Goal: Transaction & Acquisition: Purchase product/service

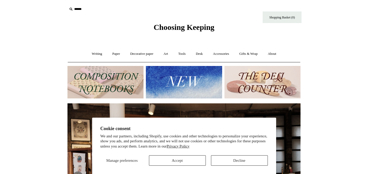
click at [227, 159] on button "Decline" at bounding box center [239, 160] width 57 height 10
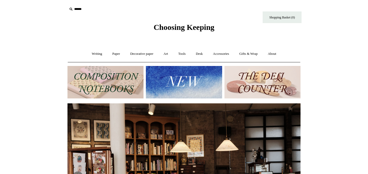
click at [72, 8] on icon at bounding box center [71, 9] width 6 height 6
click at [80, 8] on input "text" at bounding box center [99, 9] width 64 height 10
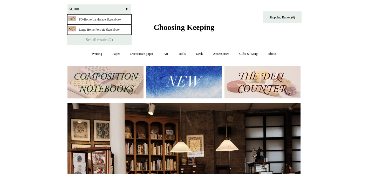
type input "****"
click at [198, 82] on img at bounding box center [184, 82] width 76 height 32
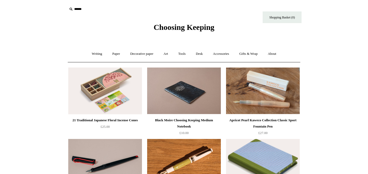
scroll to position [8, 0]
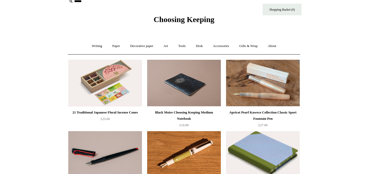
click at [121, 82] on img at bounding box center [105, 83] width 74 height 47
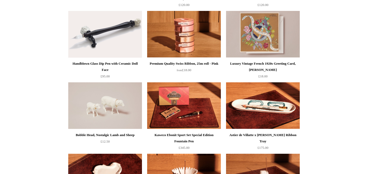
scroll to position [341, 0]
